Goal: Task Accomplishment & Management: Complete application form

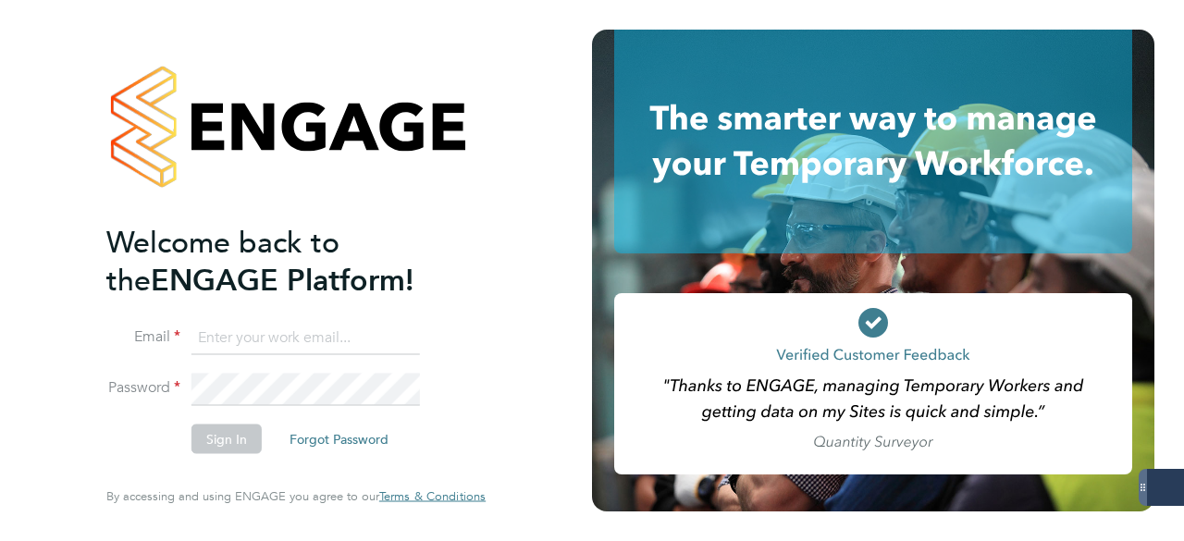
type input "[EMAIL_ADDRESS][DOMAIN_NAME]"
click at [227, 443] on button "Sign In" at bounding box center [226, 439] width 70 height 30
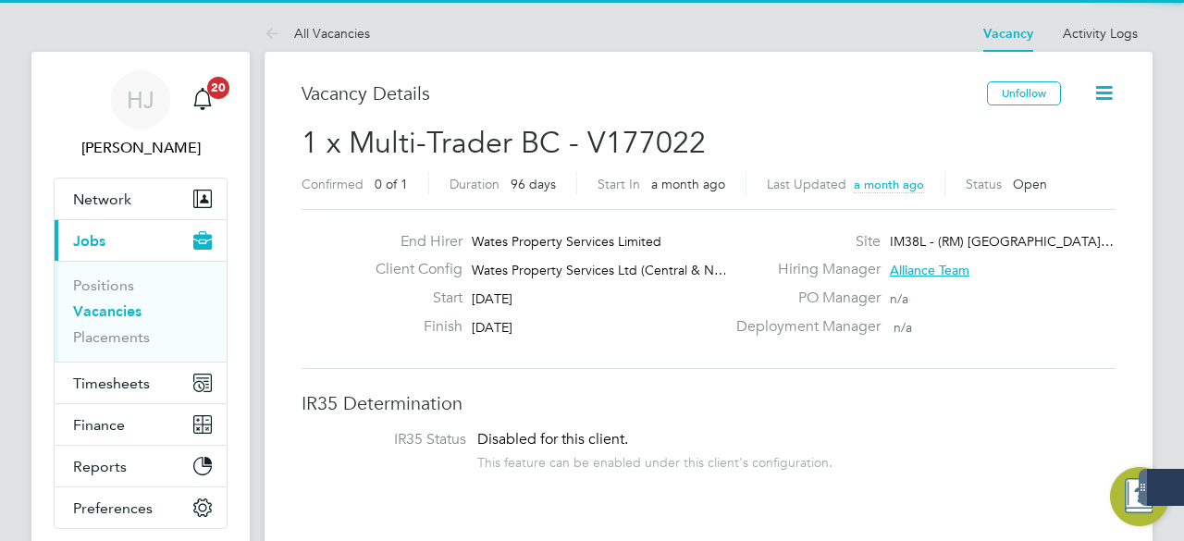
click at [480, 319] on span "31 Oct 2025" at bounding box center [492, 327] width 41 height 17
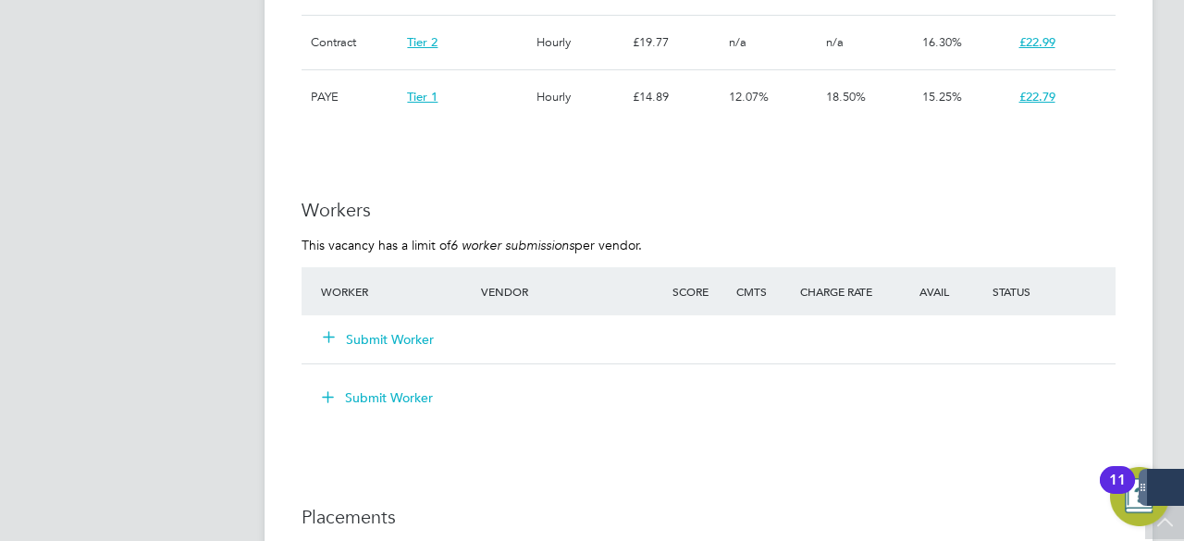
scroll to position [1517, 0]
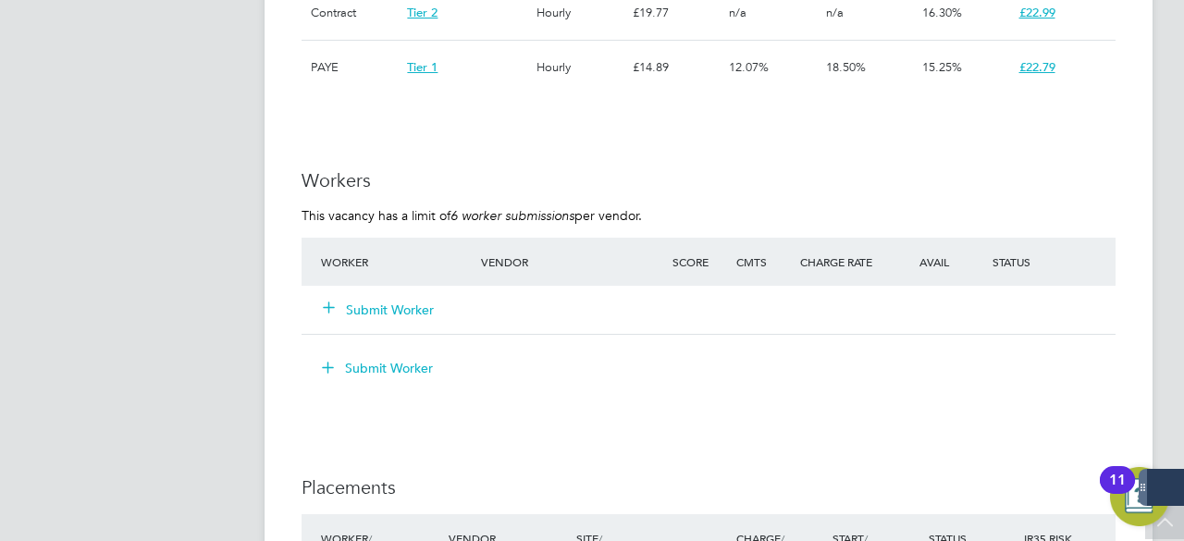
click at [387, 303] on button "Submit Worker" at bounding box center [379, 310] width 111 height 18
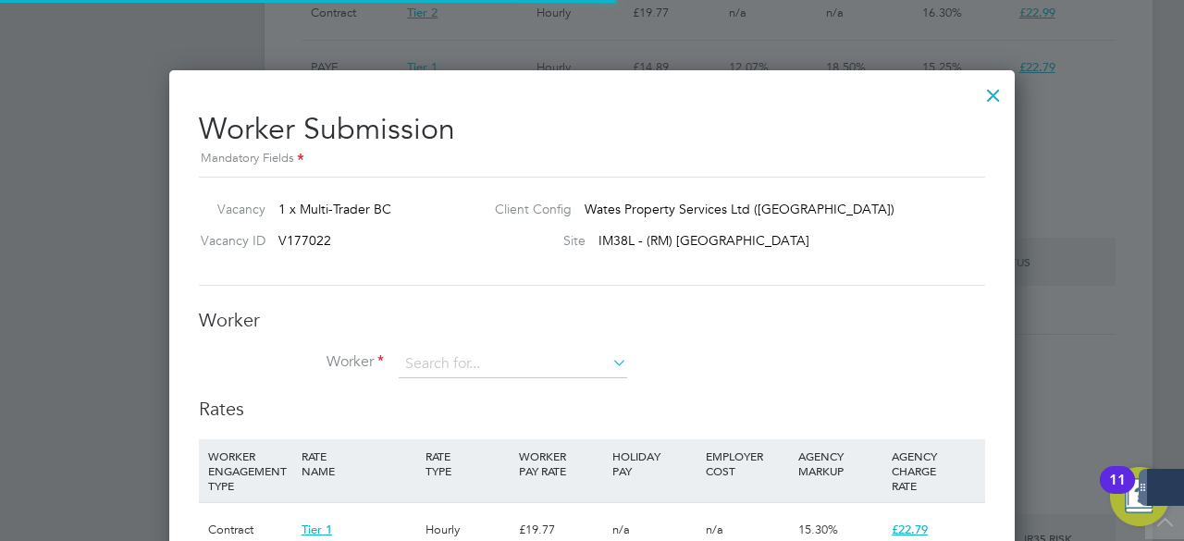
scroll to position [28, 481]
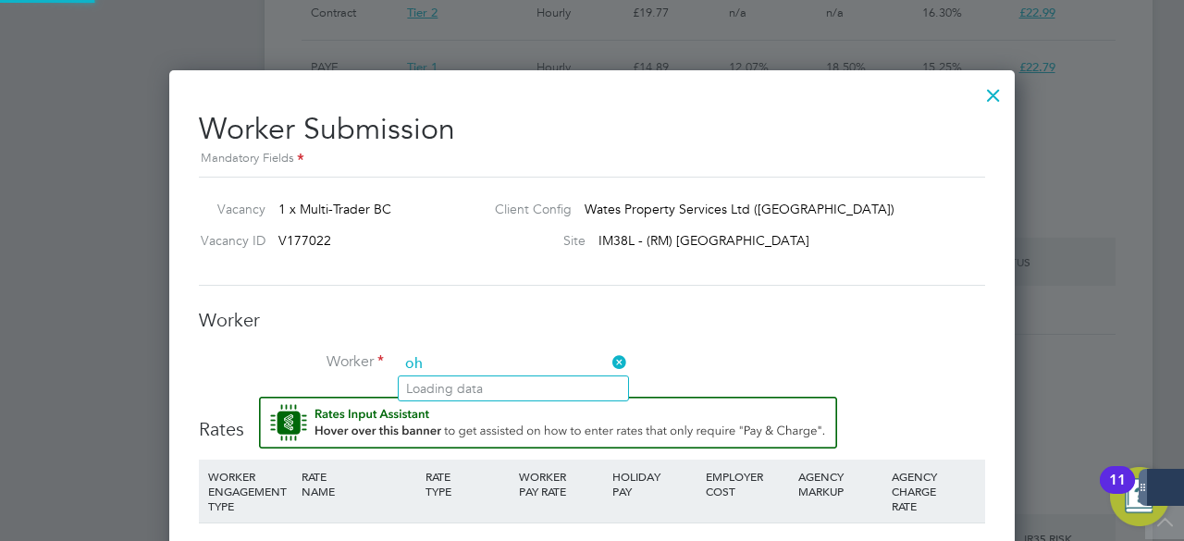
type input "o"
type input "g"
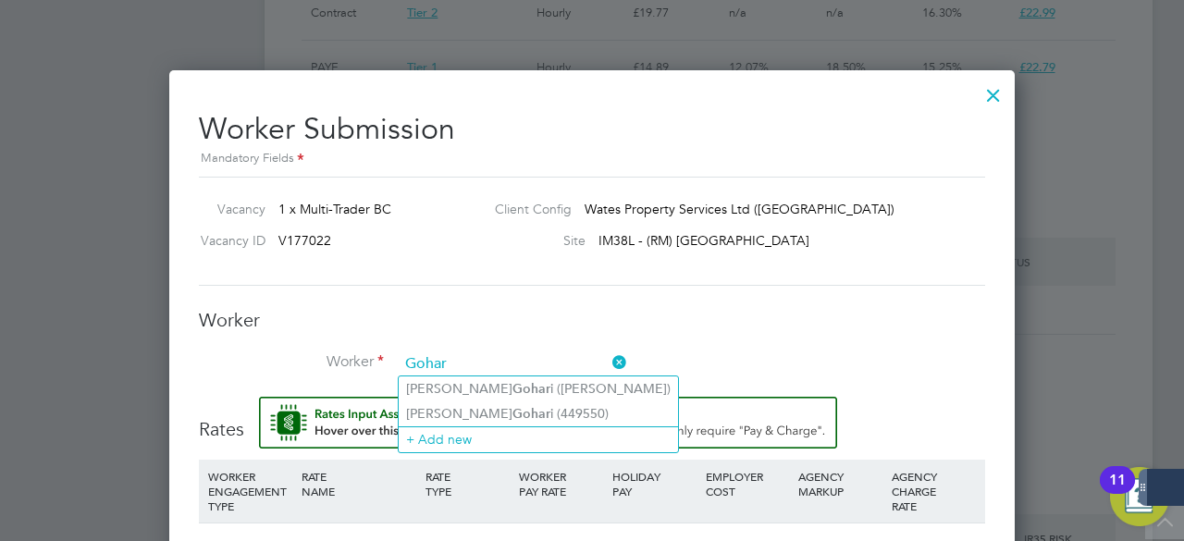
type input "Gohar"
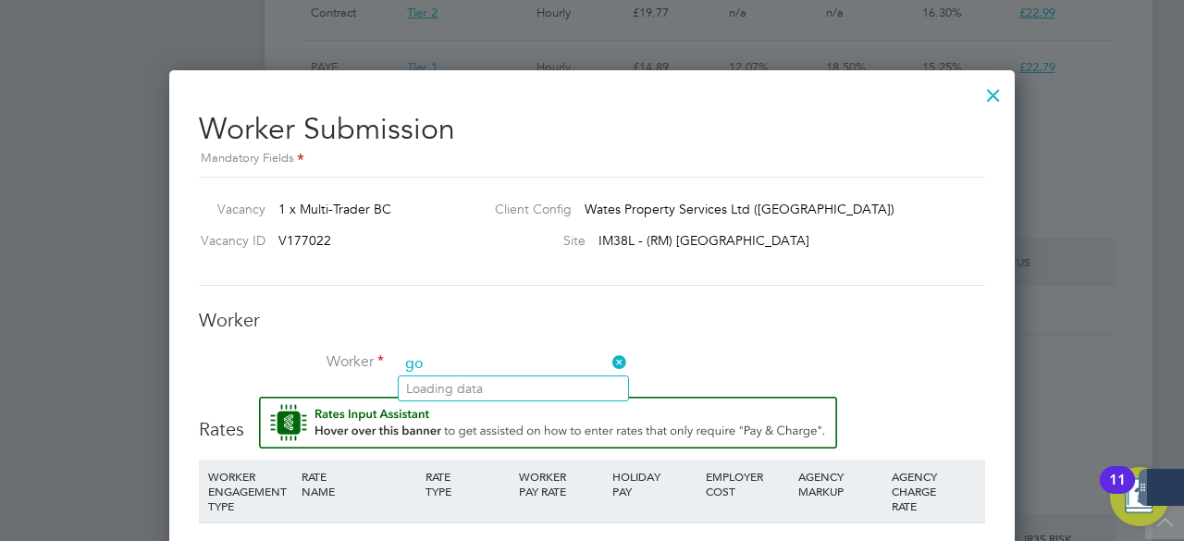
type input "g"
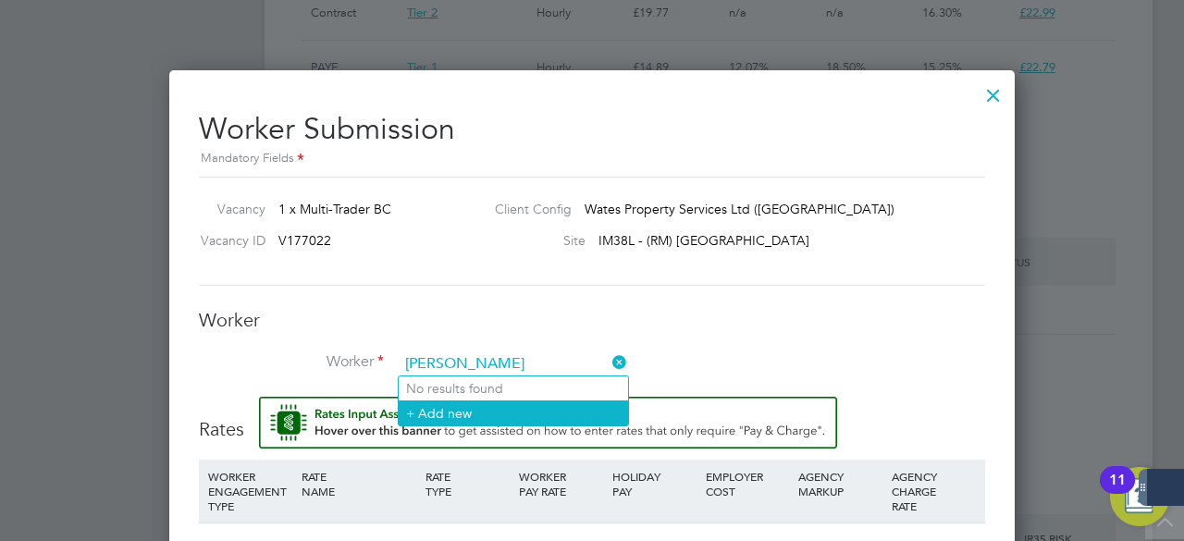
type input "Gohar Muhmand"
click at [472, 412] on li "+ Add new" at bounding box center [513, 412] width 229 height 25
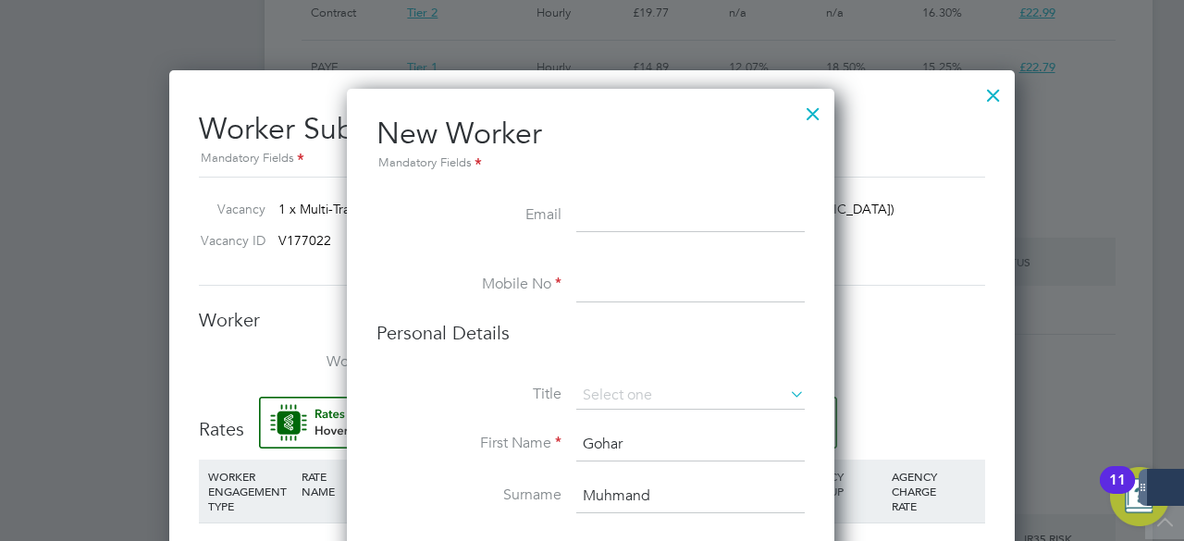
paste input "gohark51@gmail.com"
type input "gohark51@gmail.com"
paste input "07455 235651"
type input "07455 235651"
click at [631, 389] on input at bounding box center [690, 396] width 228 height 28
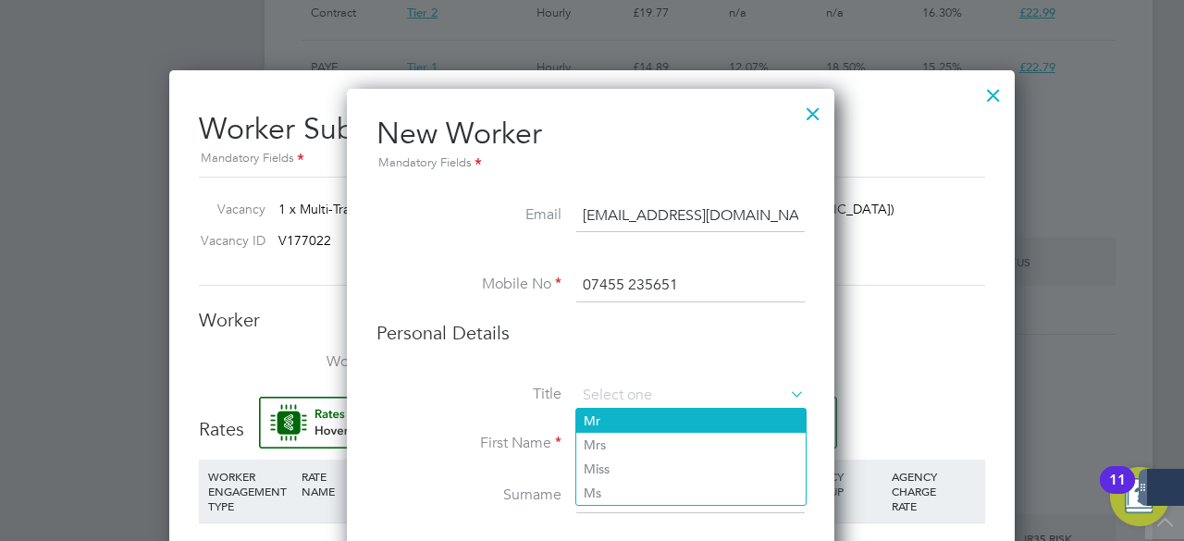
click at [603, 421] on li "Mr" at bounding box center [690, 421] width 229 height 24
type input "Mr"
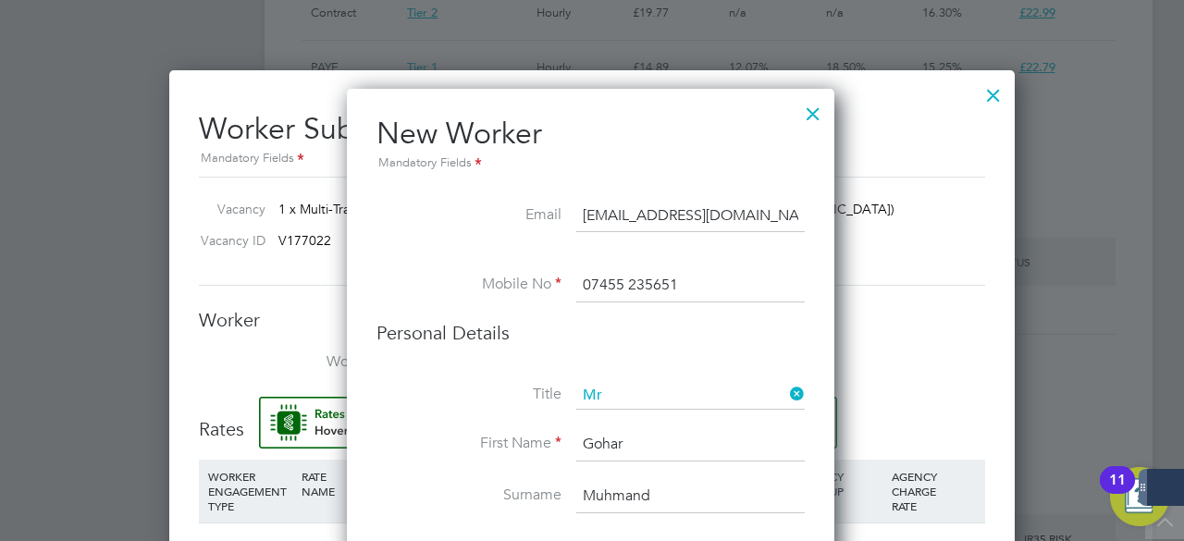
click at [463, 415] on li "Title Mr" at bounding box center [590, 405] width 428 height 46
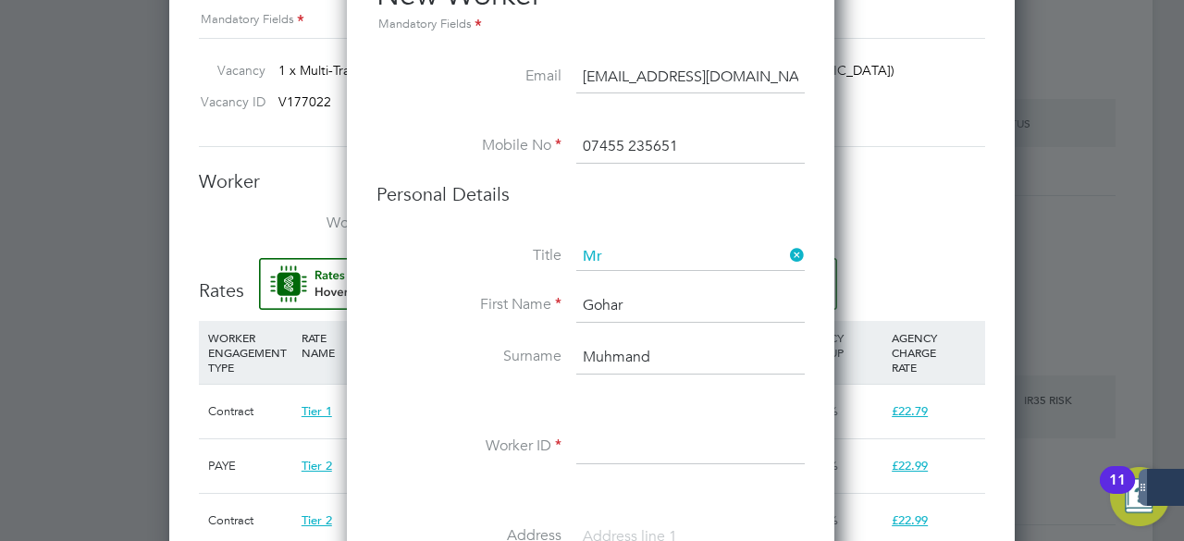
scroll to position [1923, 0]
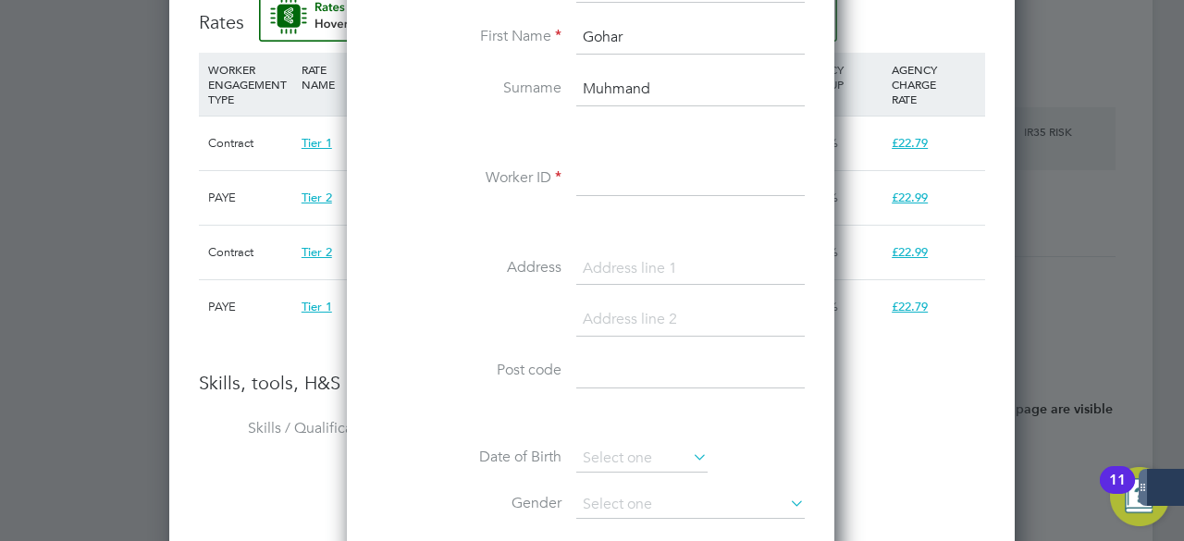
click at [633, 169] on input at bounding box center [690, 179] width 228 height 33
paste input "506401"
type input "506401"
click at [440, 252] on li "Address" at bounding box center [590, 278] width 428 height 52
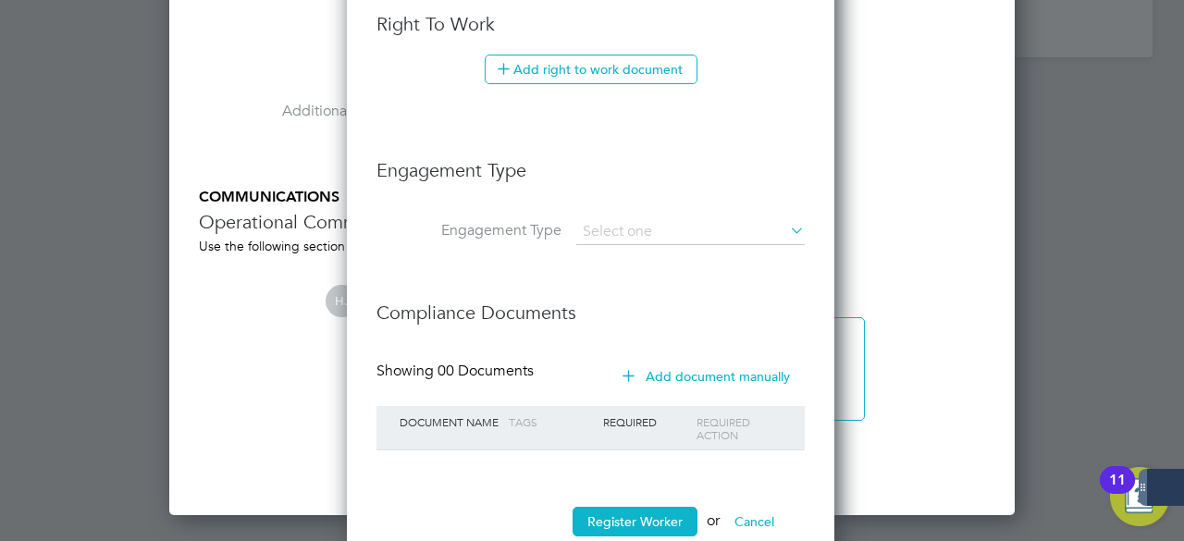
scroll to position [2619, 0]
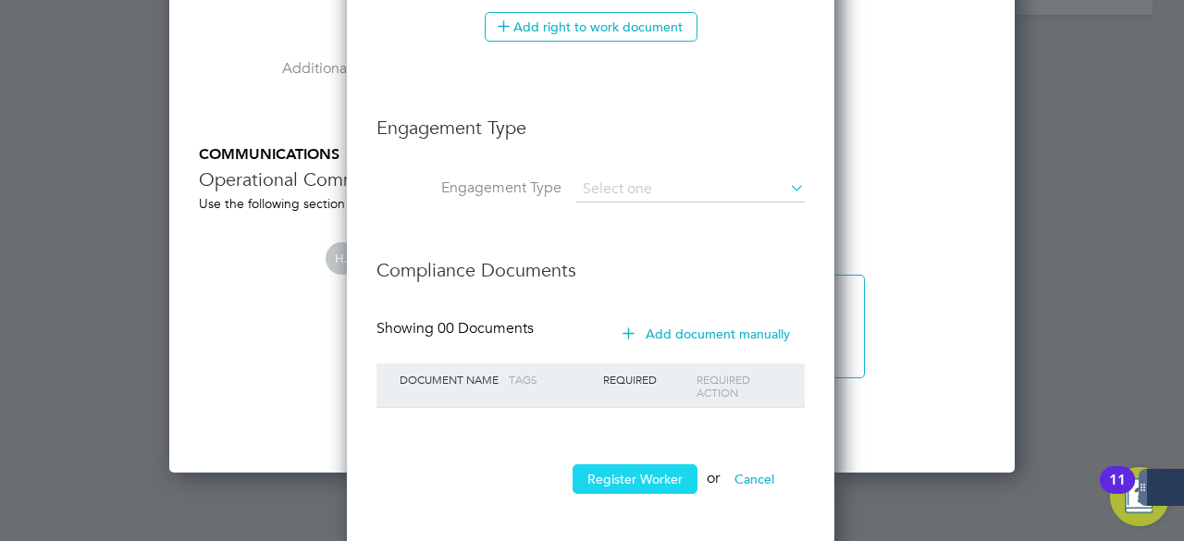
click at [651, 474] on button "Register Worker" at bounding box center [634, 479] width 125 height 30
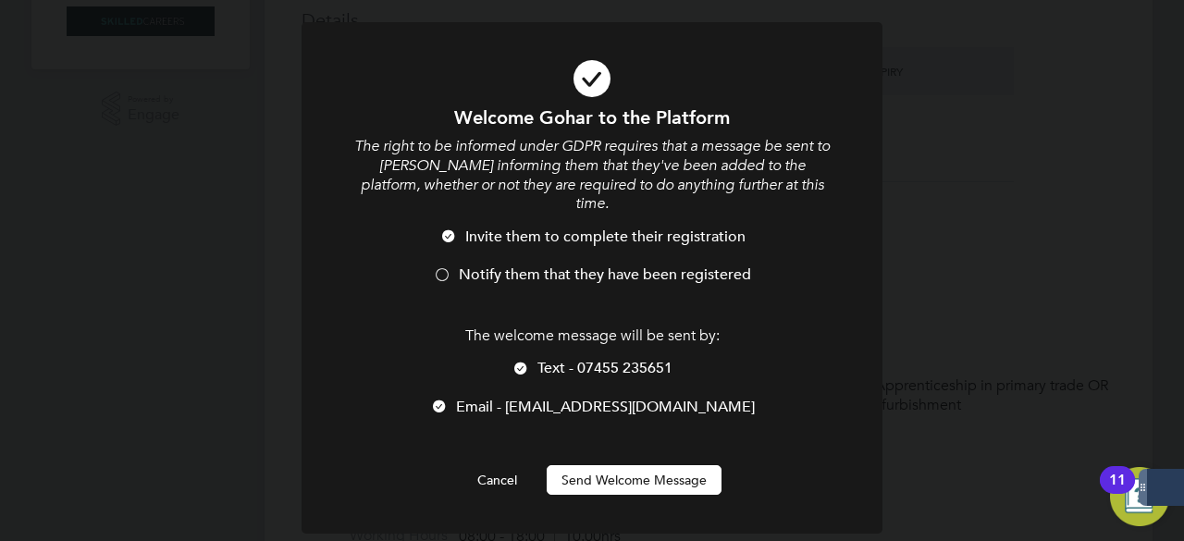
scroll to position [1555, 489]
click at [522, 361] on div at bounding box center [520, 370] width 18 height 18
click at [612, 465] on button "Send Welcome Message" at bounding box center [634, 480] width 175 height 30
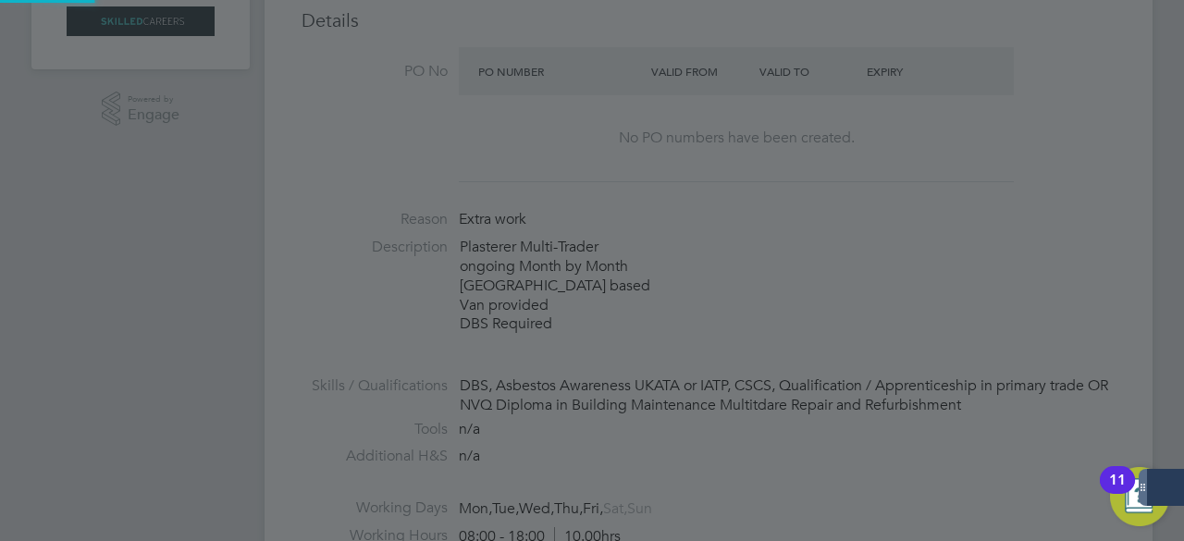
type input "Gohar Muhmand (506401)"
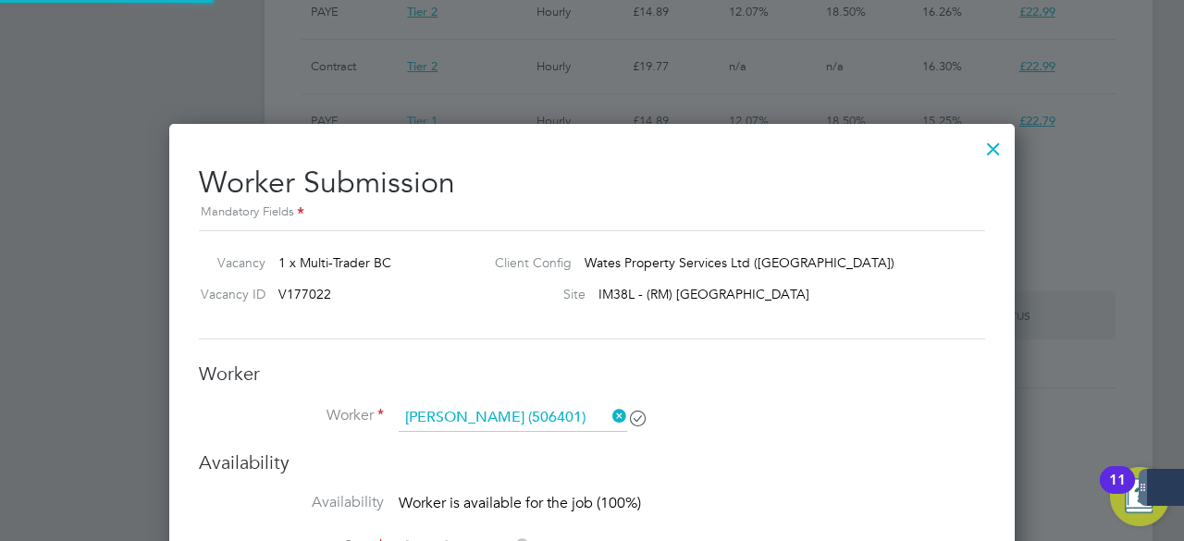
scroll to position [1517, 0]
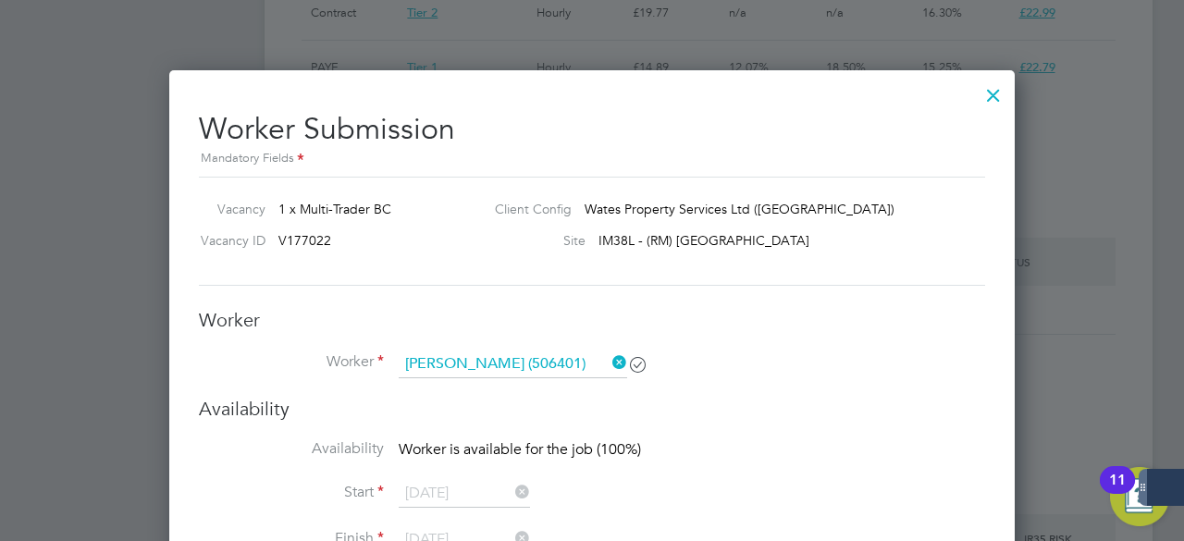
click at [989, 86] on div at bounding box center [993, 90] width 33 height 33
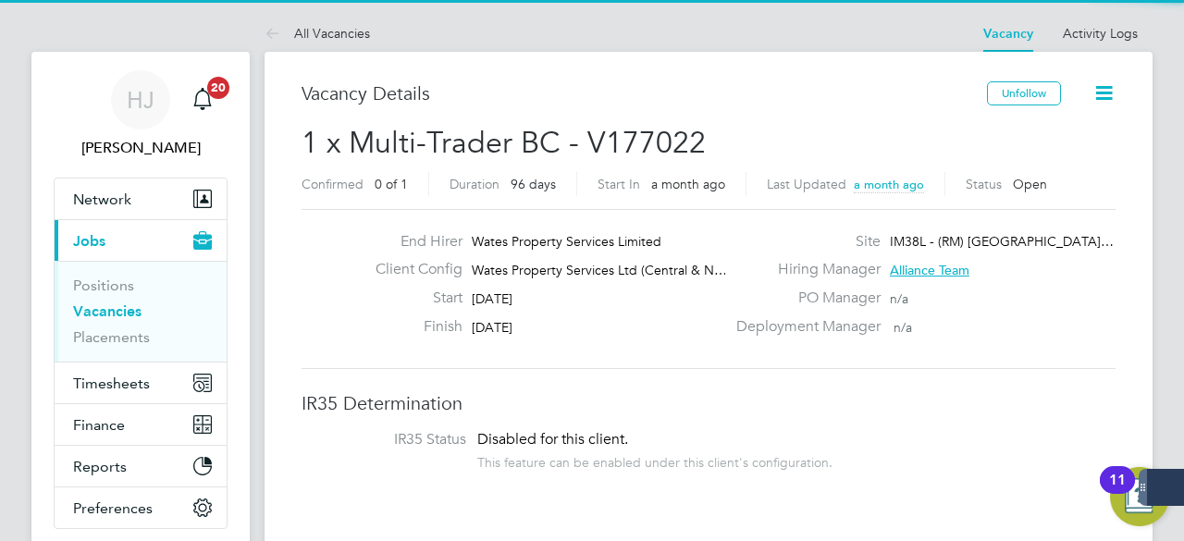
click at [340, 185] on label "Confirmed" at bounding box center [332, 184] width 62 height 17
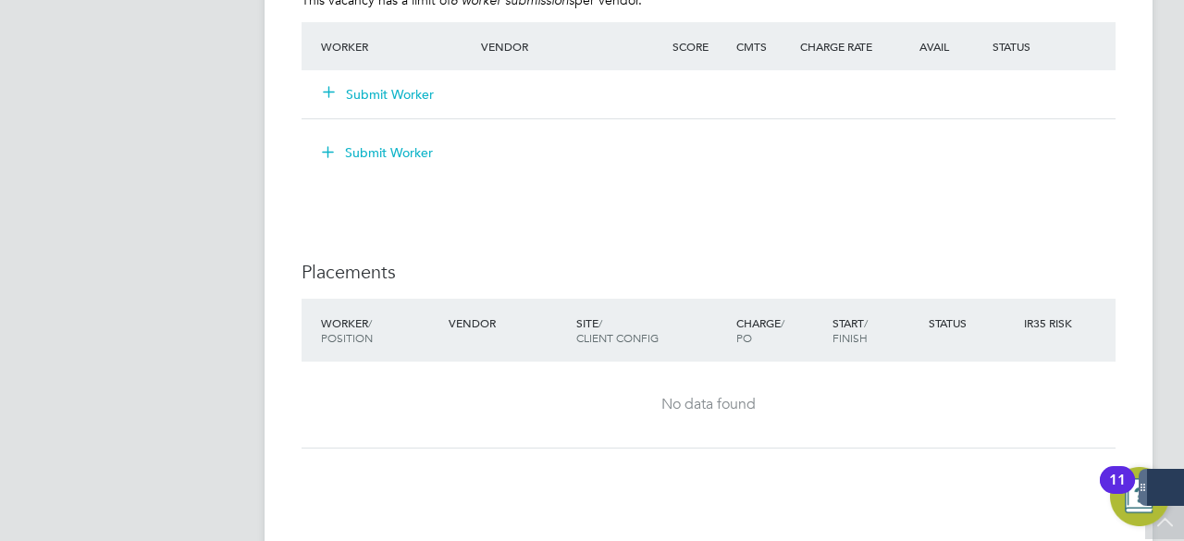
scroll to position [1738, 0]
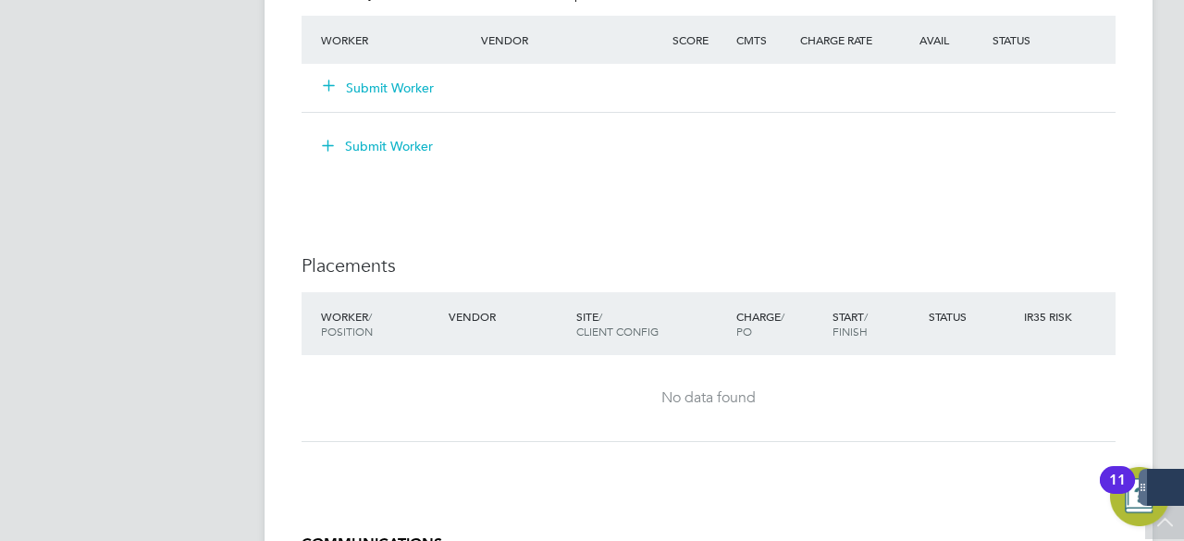
click at [393, 88] on button "Submit Worker" at bounding box center [379, 88] width 111 height 18
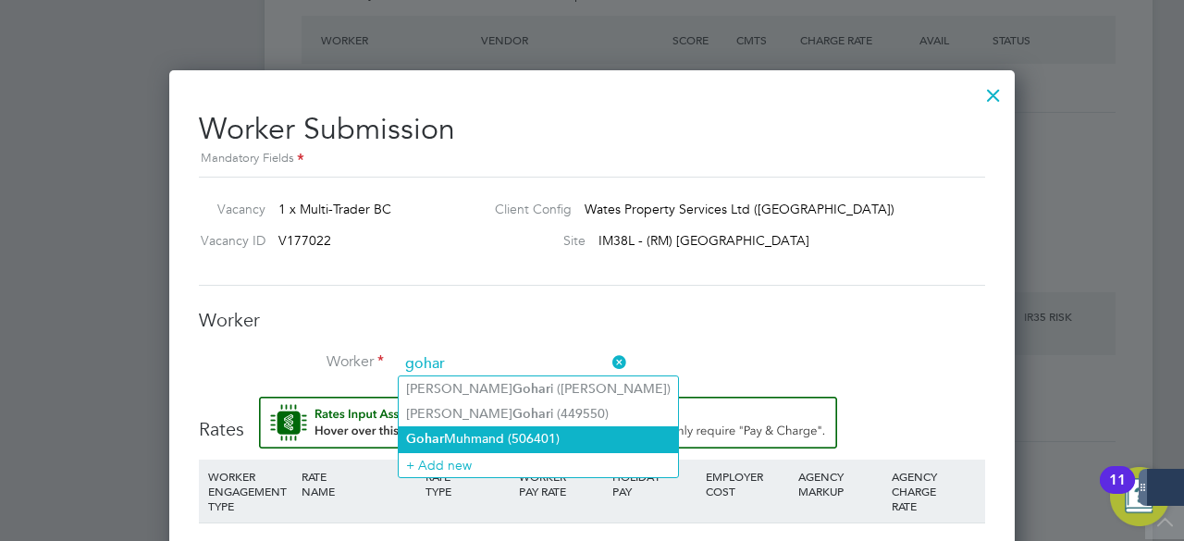
click at [490, 432] on li "Gohar Muhmand (506401)" at bounding box center [538, 438] width 279 height 25
type input "Gohar Muhmand (506401)"
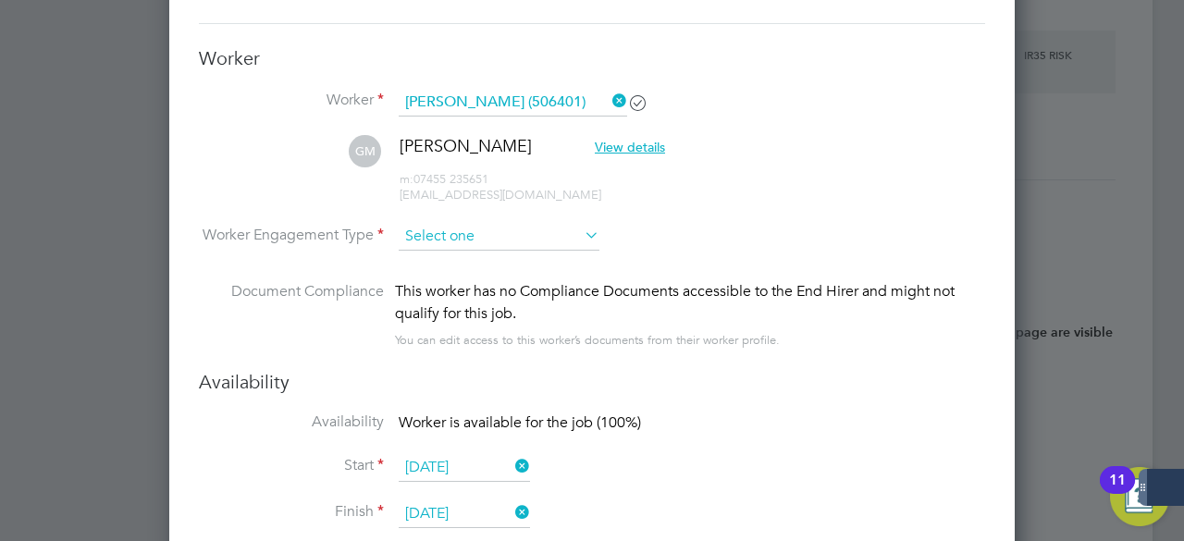
click at [476, 228] on input at bounding box center [499, 237] width 201 height 28
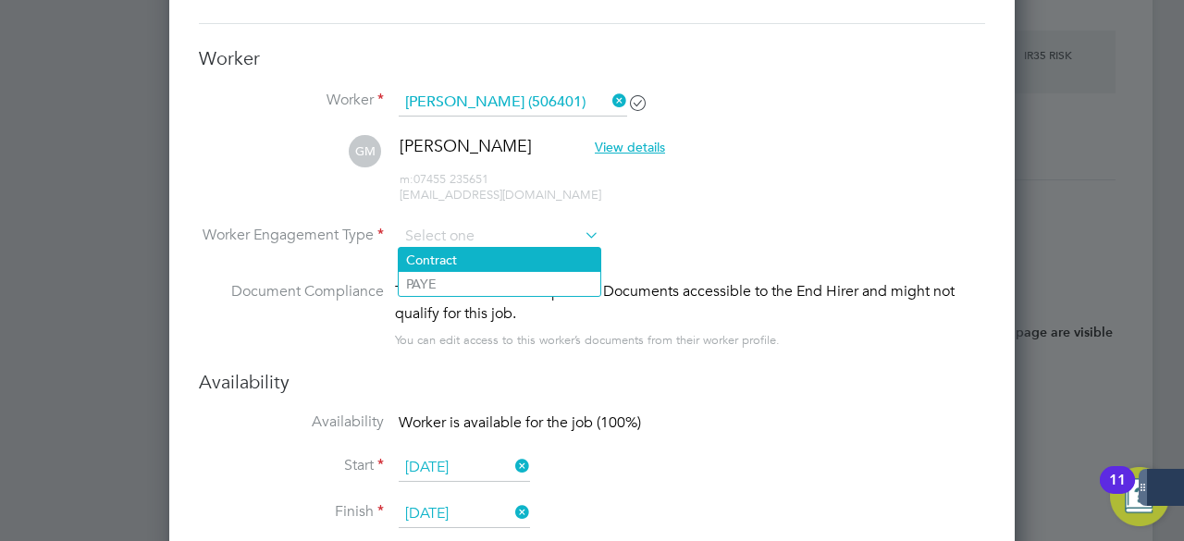
click at [468, 255] on li "Contract" at bounding box center [500, 260] width 202 height 24
type input "Contract"
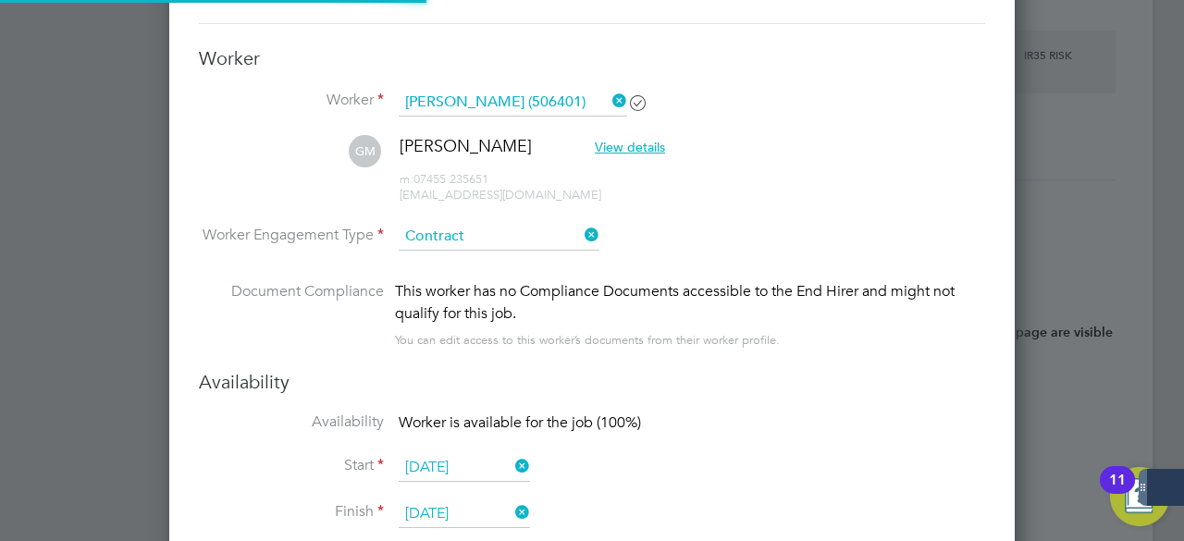
click at [771, 189] on li "GM Gohar Muhmand View details m: 07455 235651 gohark51@gmail.com" at bounding box center [592, 179] width 786 height 88
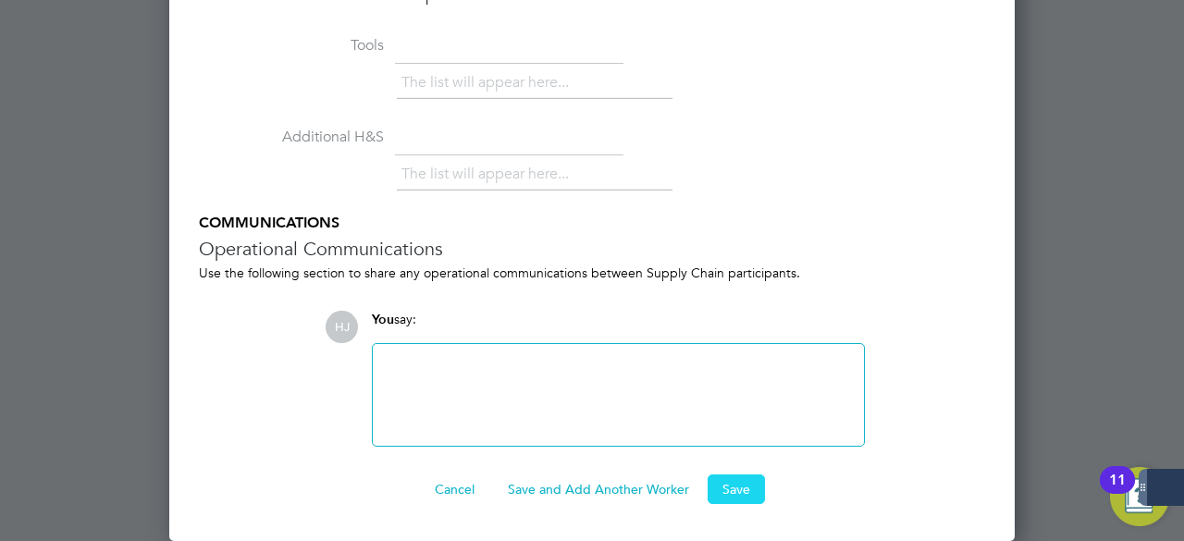
click at [738, 491] on button "Save" at bounding box center [735, 489] width 57 height 30
